Goal: Transaction & Acquisition: Book appointment/travel/reservation

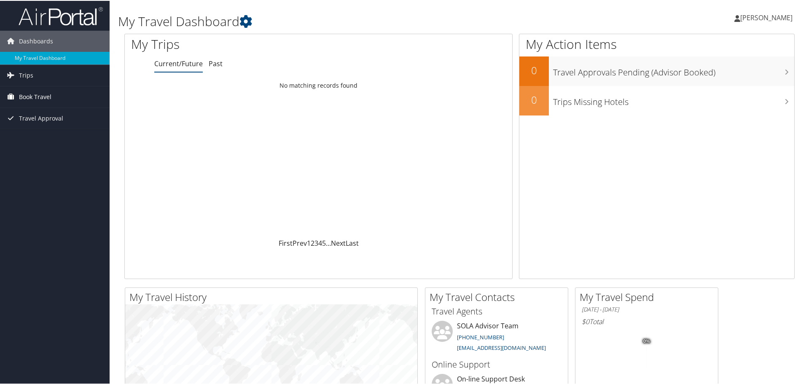
click at [32, 97] on span "Book Travel" at bounding box center [35, 96] width 32 height 21
click at [65, 136] on link "Book/Manage Online Trips" at bounding box center [55, 138] width 110 height 13
